Goal: Transaction & Acquisition: Subscribe to service/newsletter

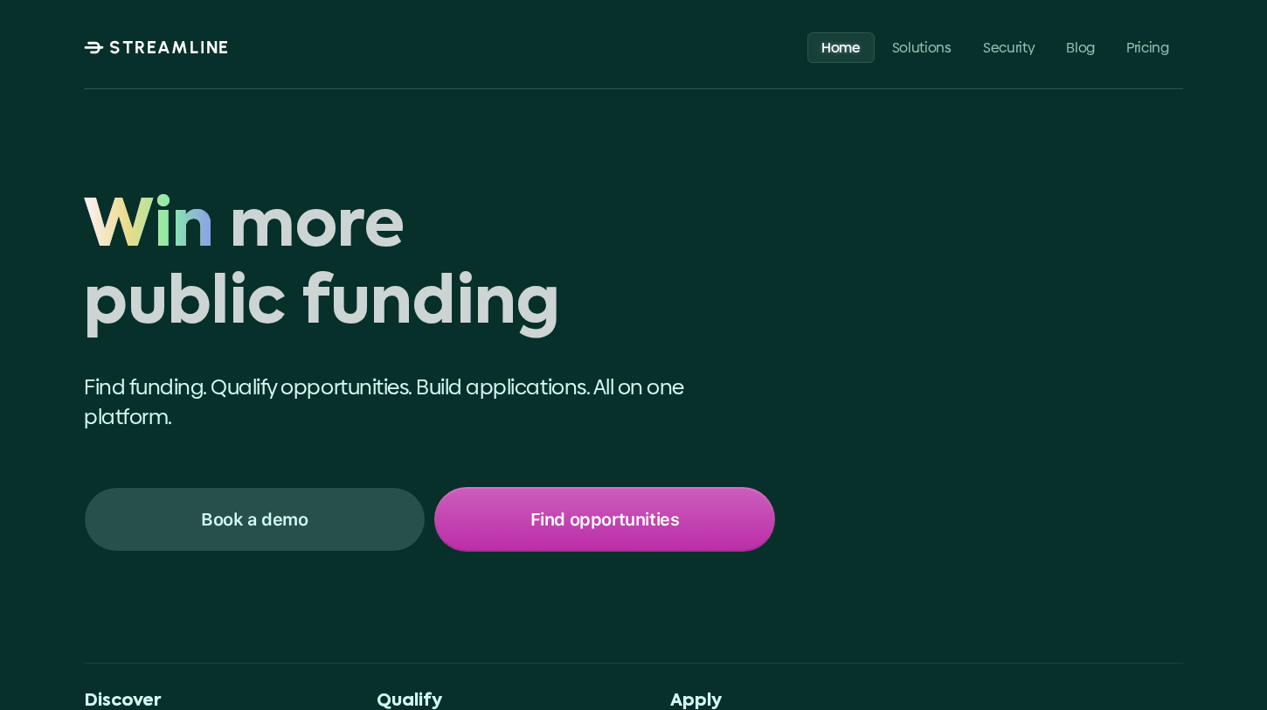
click at [615, 517] on p "Find opportunities" at bounding box center [605, 519] width 149 height 23
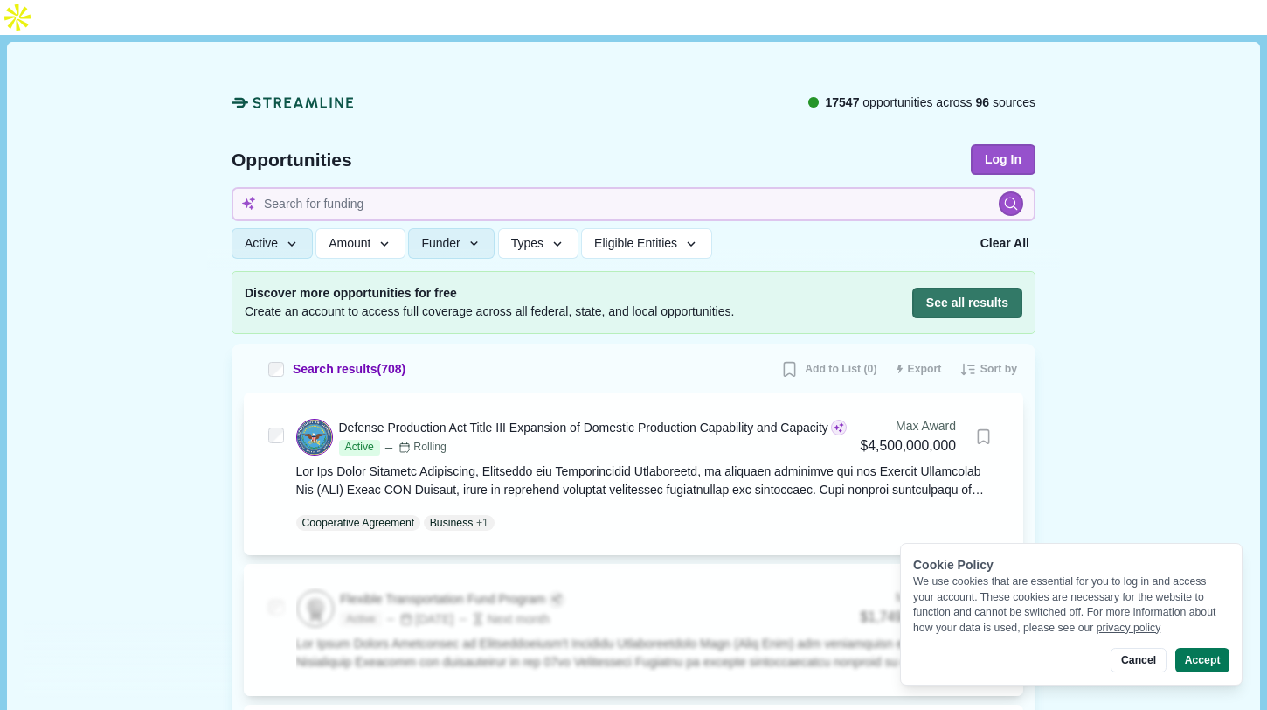
scroll to position [94, 0]
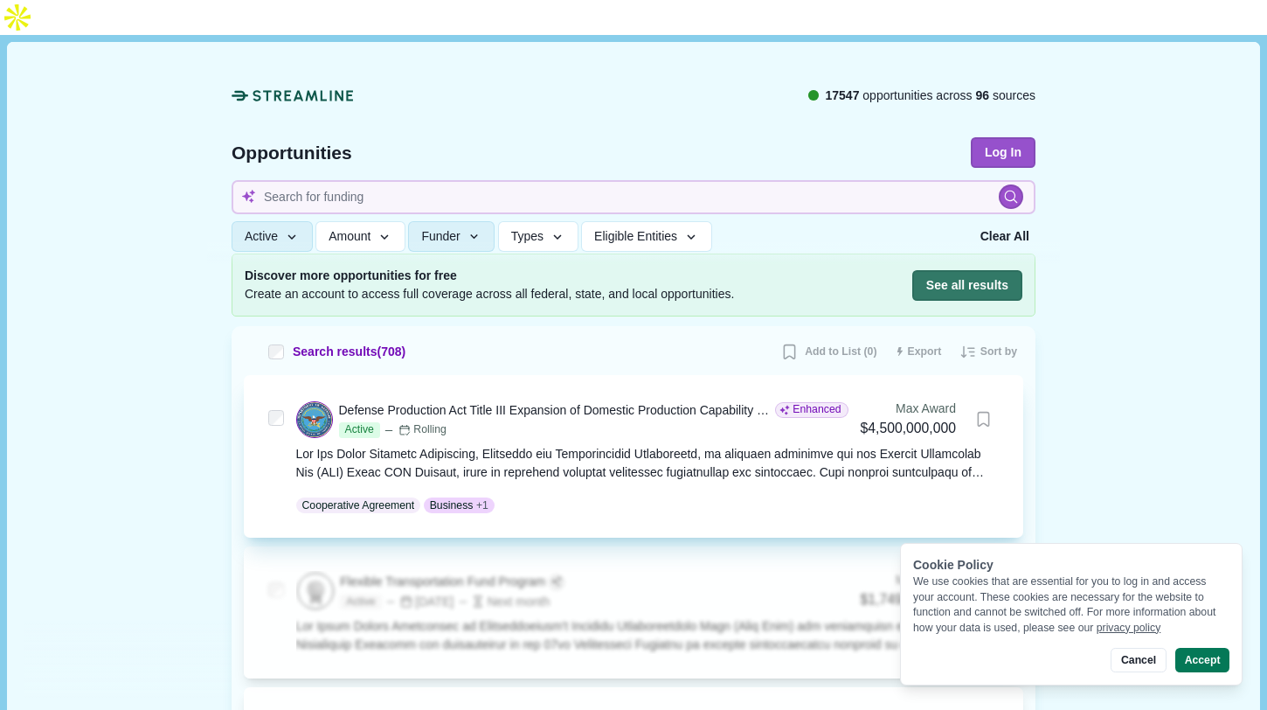
click at [760, 445] on div at bounding box center [648, 463] width 704 height 37
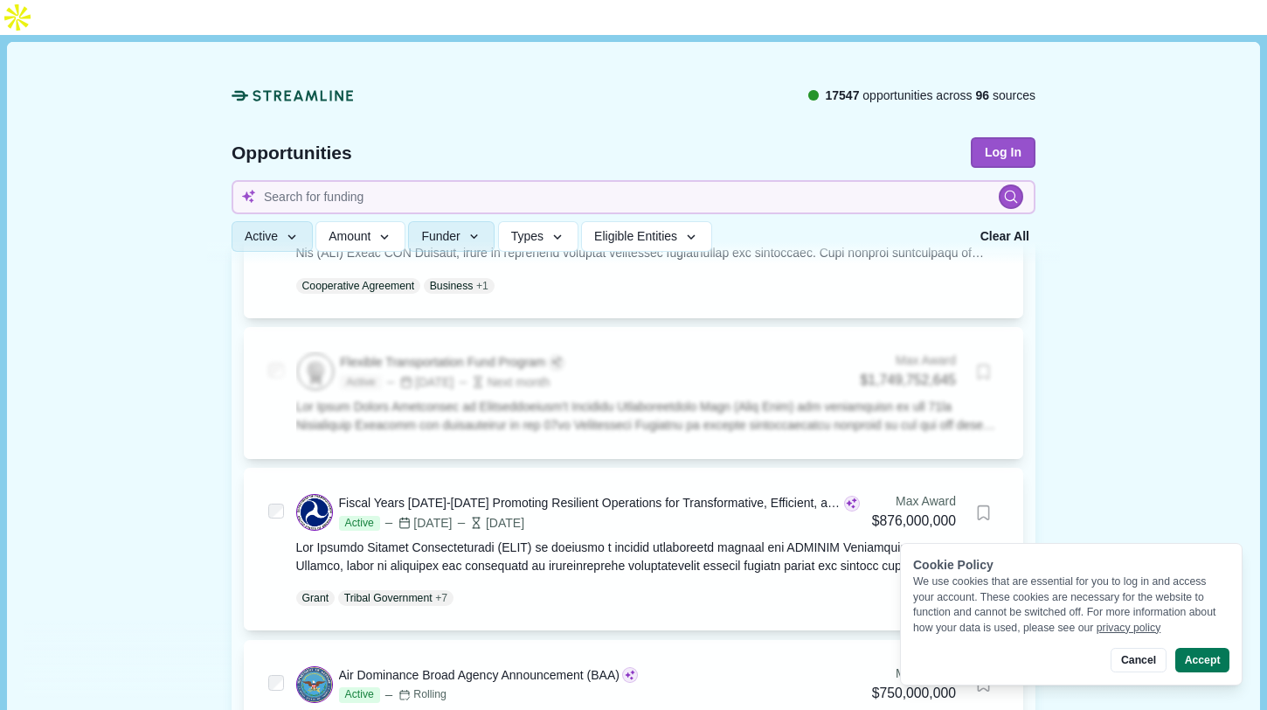
scroll to position [802, 0]
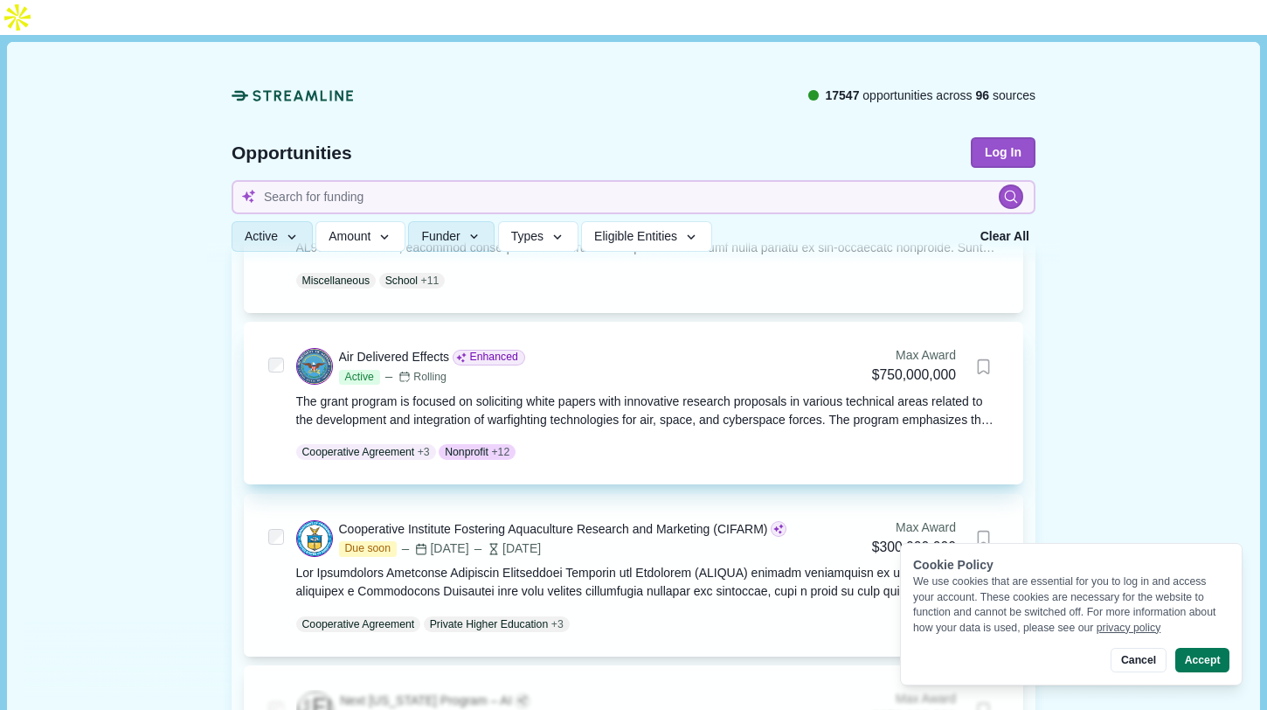
click at [635, 392] on div "The grant program is focused on soliciting white papers with innovative researc…" at bounding box center [648, 410] width 704 height 37
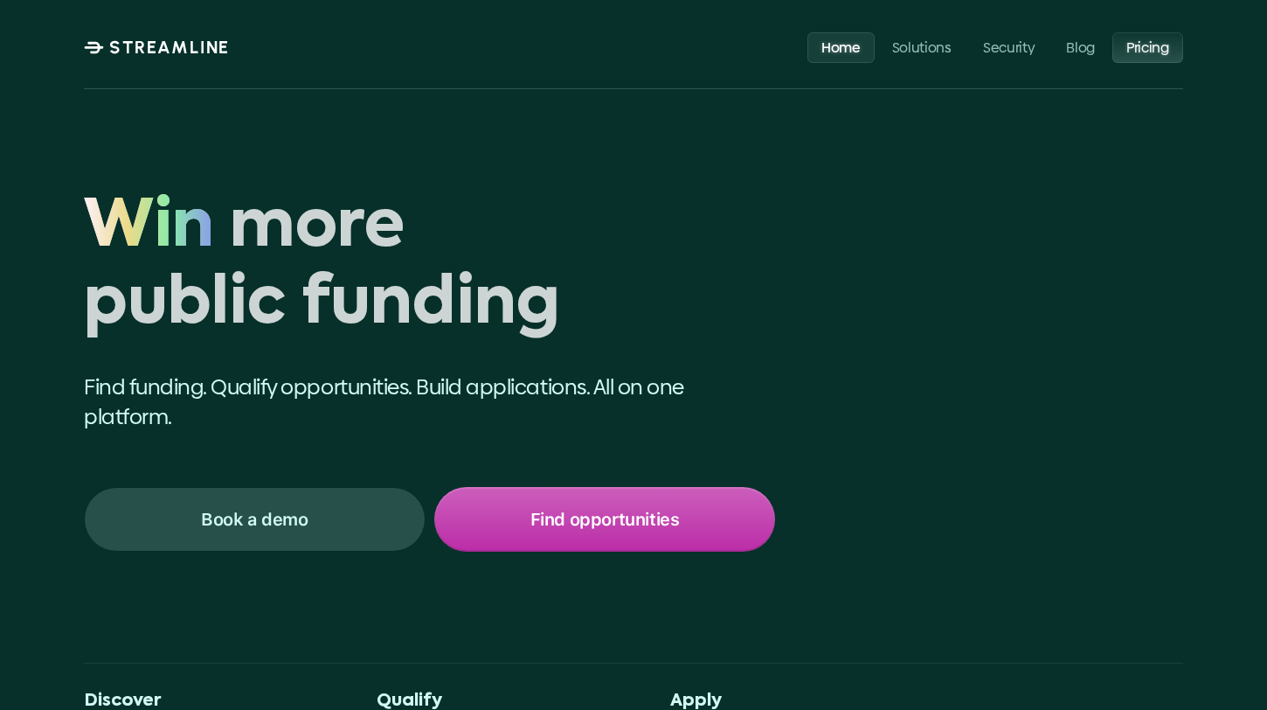
click at [1142, 41] on p "Pricing" at bounding box center [1148, 46] width 43 height 17
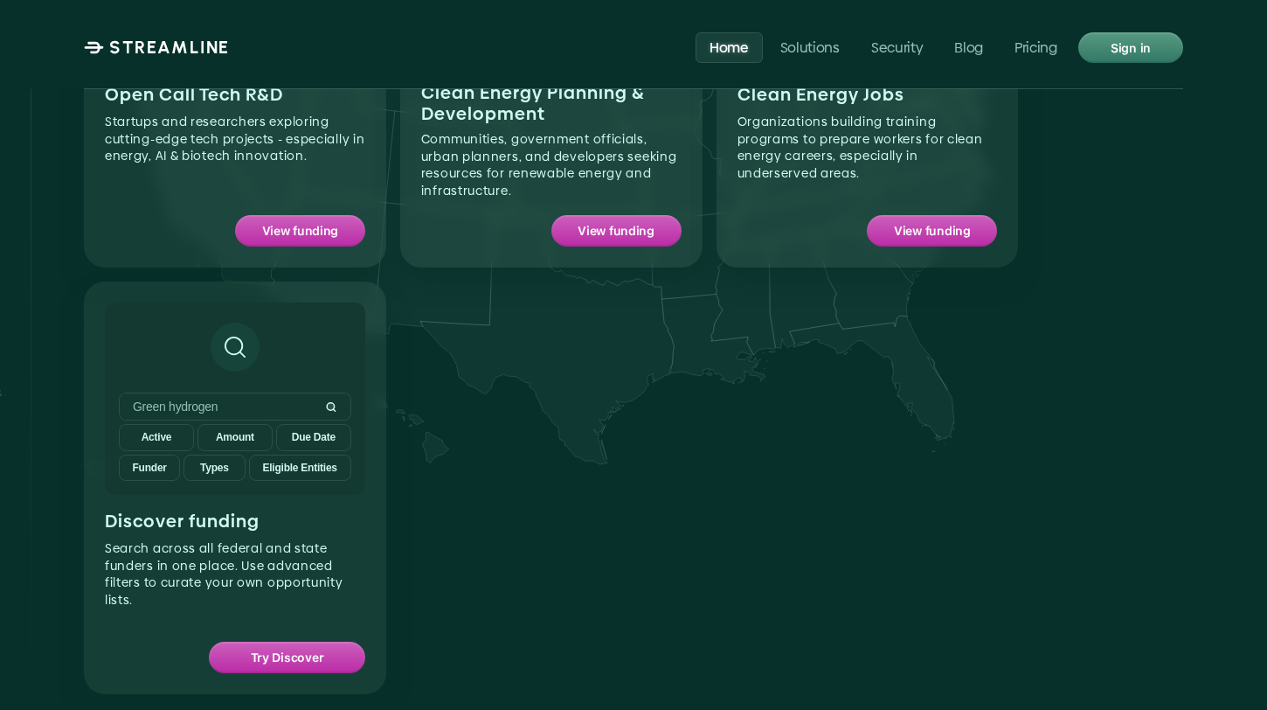
scroll to position [1788, 0]
